Goal: Information Seeking & Learning: Learn about a topic

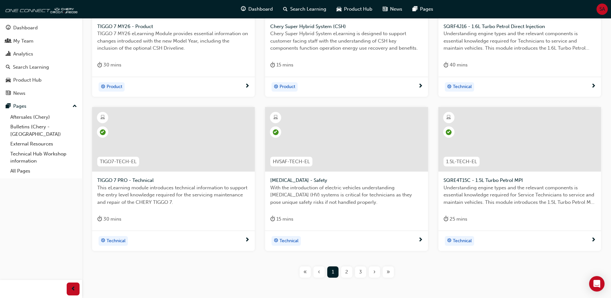
scroll to position [196, 0]
click at [343, 272] on div "2" at bounding box center [346, 271] width 11 height 11
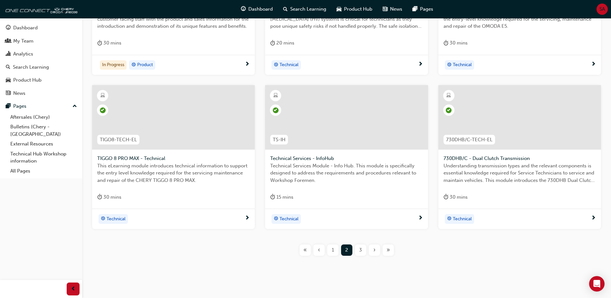
scroll to position [228, 0]
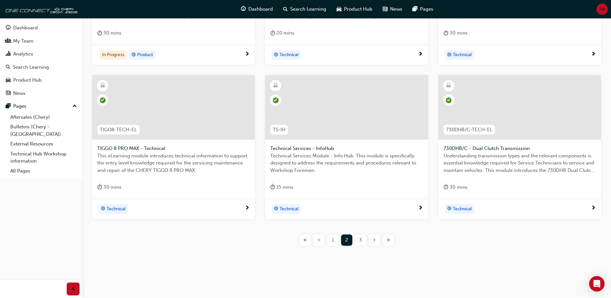
click at [362, 243] on div "3" at bounding box center [360, 239] width 11 height 11
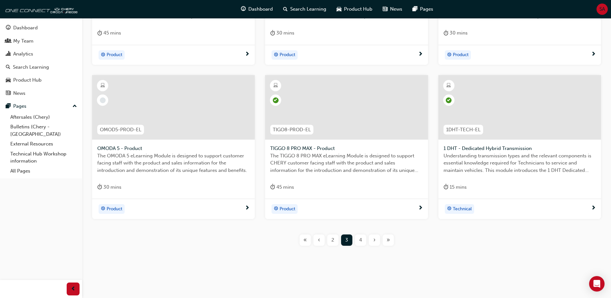
click at [332, 244] on div "2" at bounding box center [332, 239] width 11 height 11
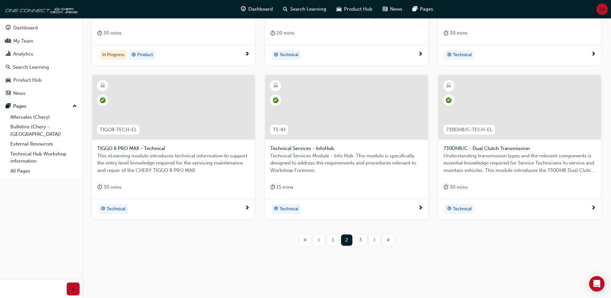
click at [357, 243] on div "3" at bounding box center [360, 239] width 11 height 11
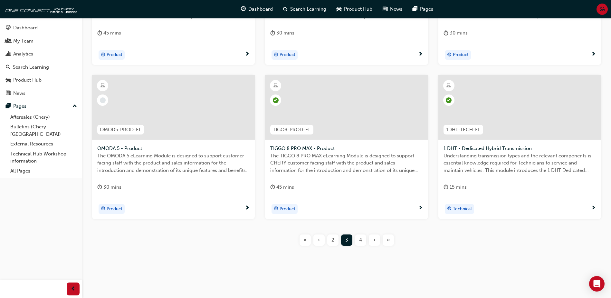
click at [361, 244] on div "4" at bounding box center [360, 239] width 11 height 11
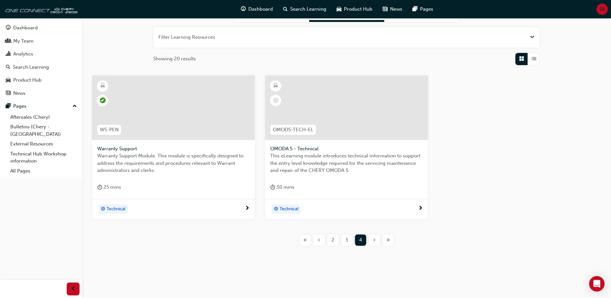
click at [347, 241] on span "3" at bounding box center [346, 239] width 3 height 7
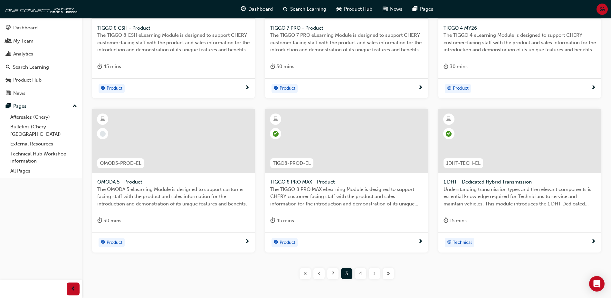
scroll to position [203, 0]
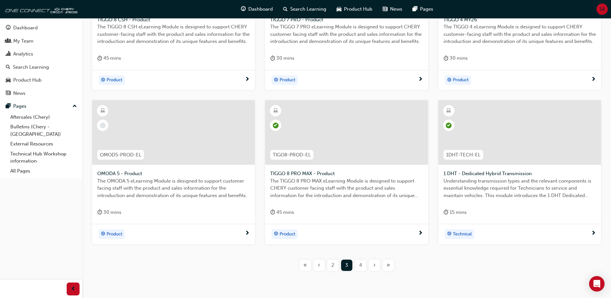
click at [334, 267] on div "2" at bounding box center [332, 264] width 11 height 11
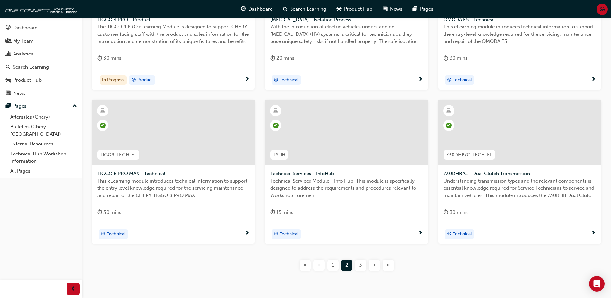
click at [336, 268] on div "1" at bounding box center [332, 264] width 11 height 11
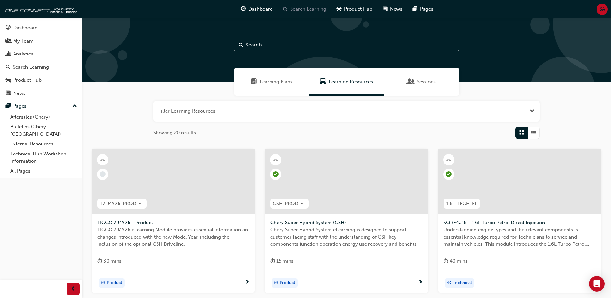
click at [298, 7] on span "Search Learning" at bounding box center [308, 8] width 36 height 7
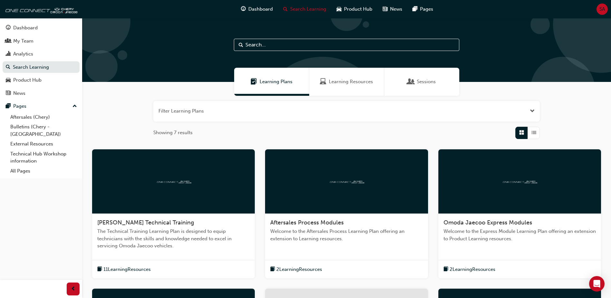
click at [359, 83] on span "Learning Resources" at bounding box center [351, 81] width 44 height 7
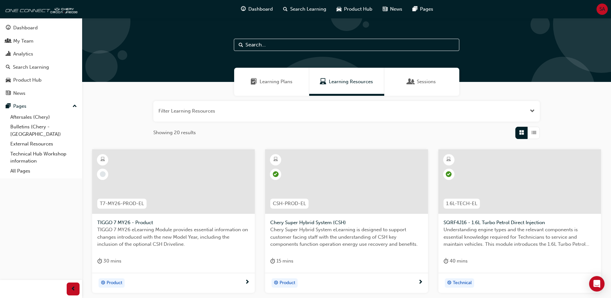
click at [236, 113] on button "button" at bounding box center [346, 111] width 386 height 21
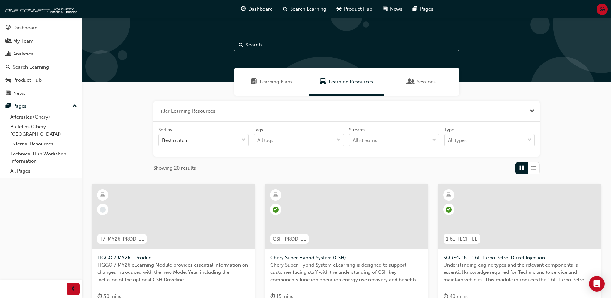
click at [251, 46] on input "text" at bounding box center [346, 45] width 225 height 12
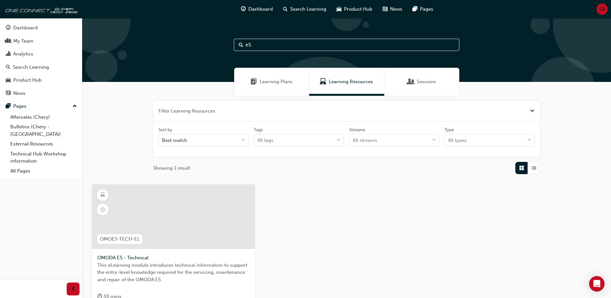
type input "e"
